Goal: Entertainment & Leisure: Consume media (video, audio)

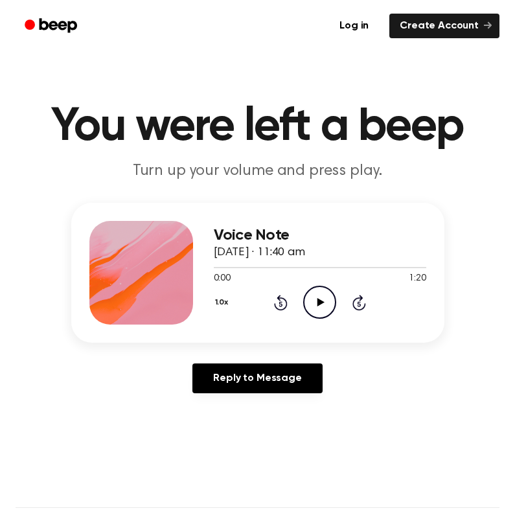
click at [313, 295] on icon "Play Audio" at bounding box center [319, 302] width 33 height 33
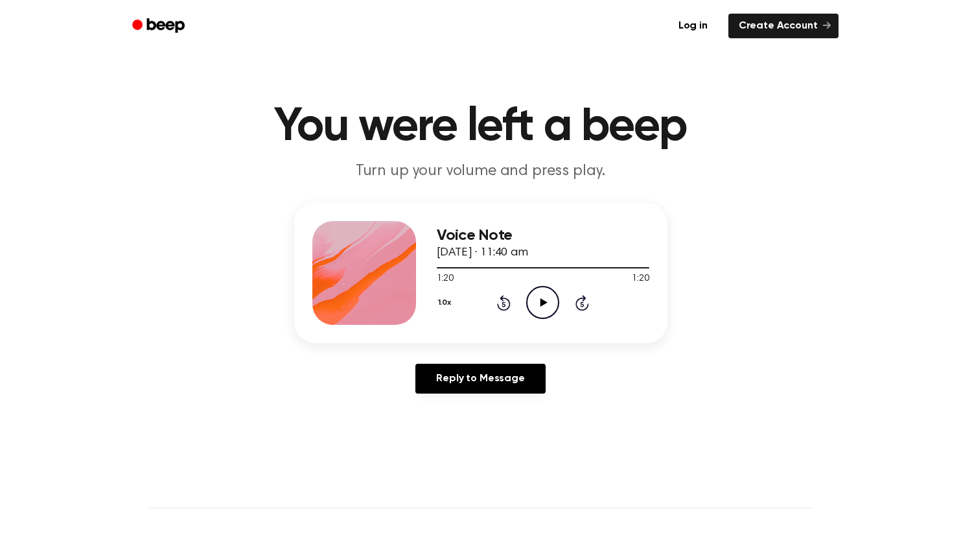
click at [515, 305] on icon "Play Audio" at bounding box center [542, 302] width 33 height 33
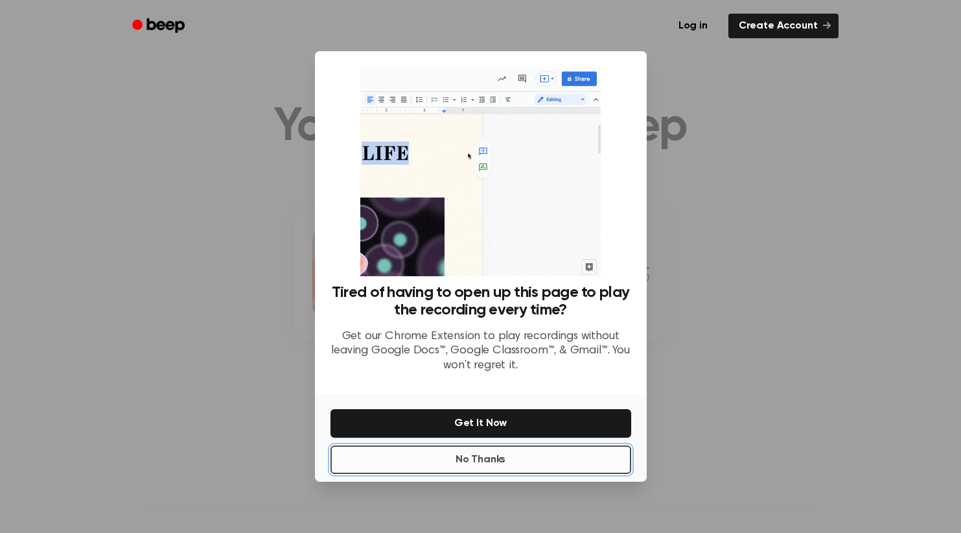
click at [515, 463] on button "No Thanks" at bounding box center [481, 459] width 301 height 29
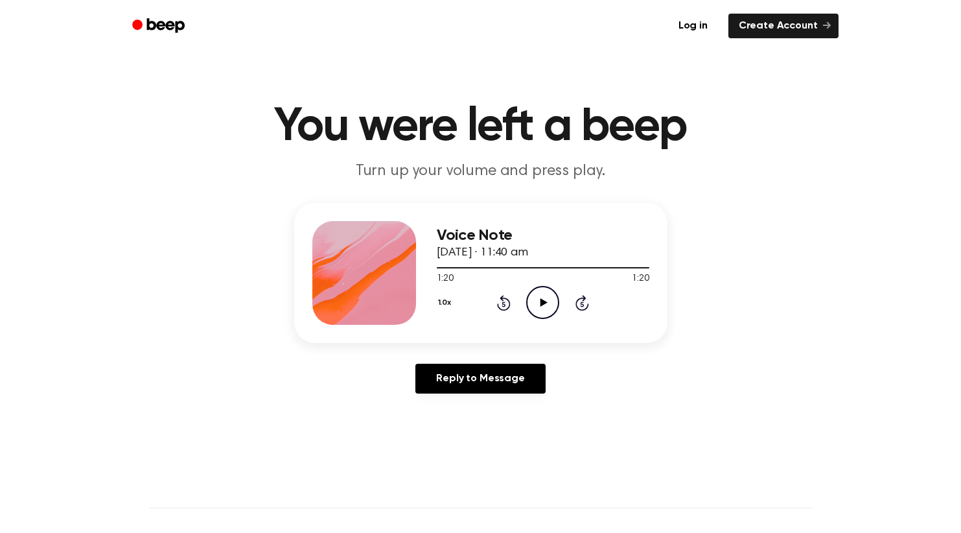
click at [515, 299] on icon "Play Audio" at bounding box center [542, 302] width 33 height 33
click at [545, 303] on icon at bounding box center [543, 302] width 7 height 8
click at [545, 303] on icon at bounding box center [543, 302] width 6 height 8
